Goal: Information Seeking & Learning: Understand process/instructions

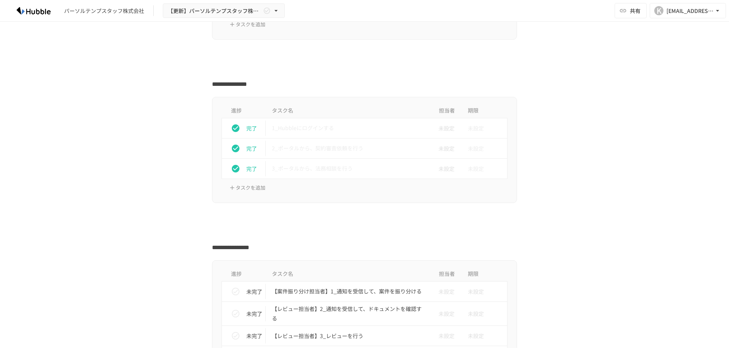
scroll to position [229, 0]
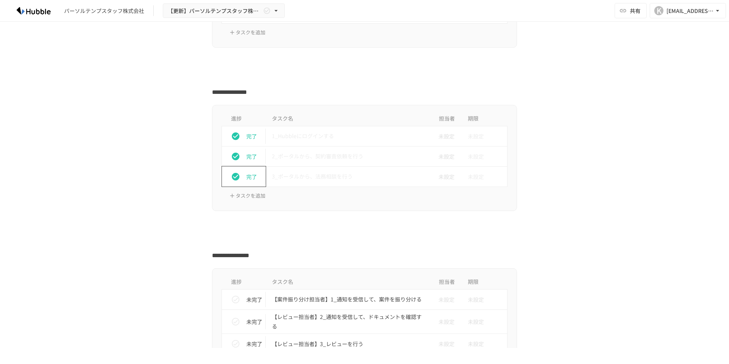
click at [234, 177] on icon "status" at bounding box center [236, 177] width 8 height 8
click at [233, 156] on icon "status" at bounding box center [236, 157] width 8 height 8
click at [233, 156] on icon "status" at bounding box center [235, 156] width 9 height 9
click at [303, 156] on p "2_ポータルから、契約審査依頼を行う" at bounding box center [348, 156] width 153 height 10
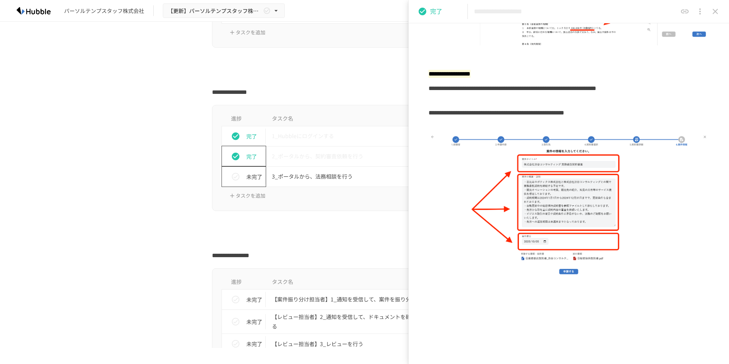
scroll to position [2060, 0]
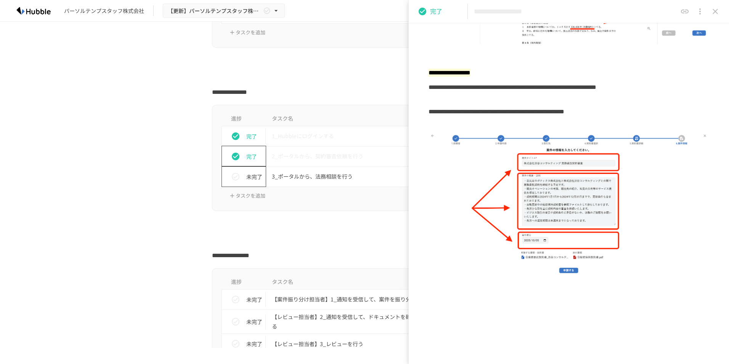
drag, startPoint x: 717, startPoint y: 12, endPoint x: 721, endPoint y: 2, distance: 10.1
click at [717, 12] on icon "close drawer" at bounding box center [715, 11] width 9 height 9
